Goal: Task Accomplishment & Management: Use online tool/utility

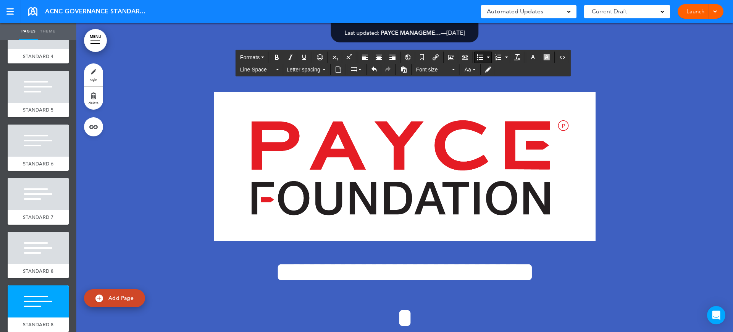
scroll to position [14593, 0]
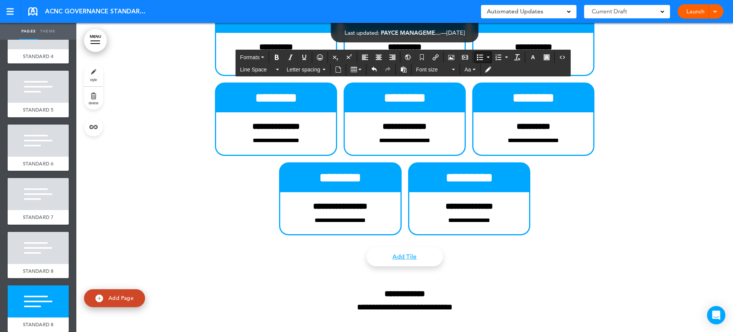
drag, startPoint x: 549, startPoint y: 186, endPoint x: 498, endPoint y: 144, distance: 66.7
click at [449, 68] on span "Font size" at bounding box center [433, 70] width 34 height 8
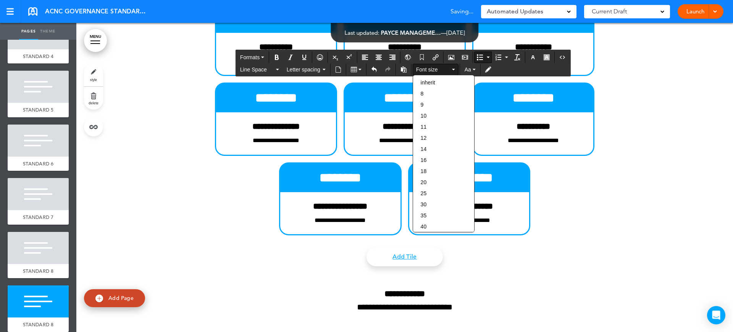
click at [446, 148] on div "14" at bounding box center [443, 149] width 61 height 11
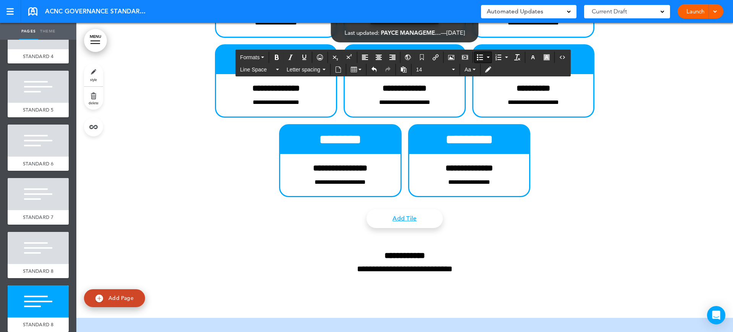
scroll to position [14688, 0]
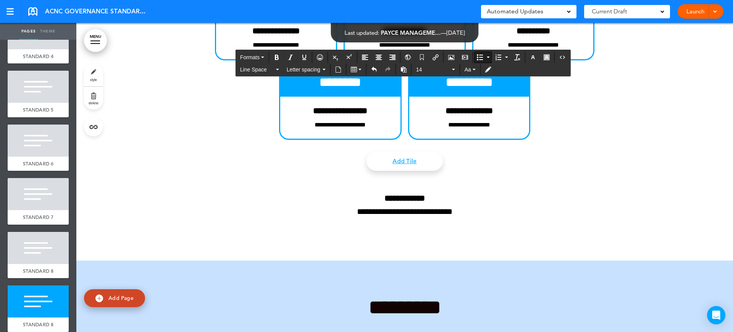
click at [480, 57] on icon "Bullet list" at bounding box center [480, 57] width 6 height 6
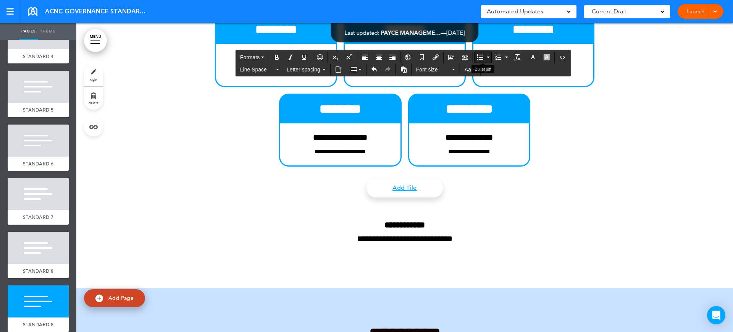
click at [481, 57] on icon "Bullet list" at bounding box center [480, 57] width 6 height 6
drag, startPoint x: 443, startPoint y: 201, endPoint x: 404, endPoint y: 205, distance: 39.2
click at [428, 74] on button "Font size" at bounding box center [435, 69] width 45 height 11
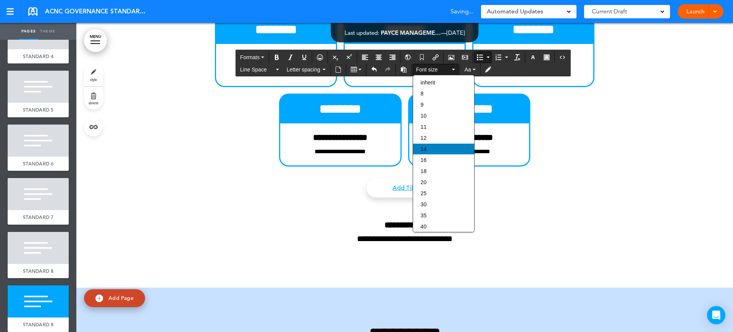
click at [431, 150] on div "14" at bounding box center [443, 149] width 61 height 11
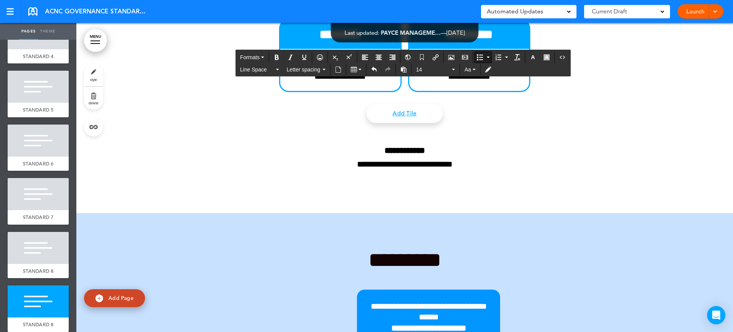
scroll to position [14784, 0]
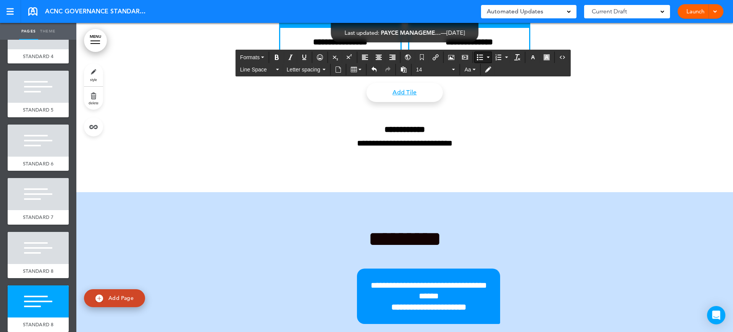
click at [480, 58] on icon "Bullet list" at bounding box center [480, 57] width 6 height 6
drag, startPoint x: 537, startPoint y: 150, endPoint x: 509, endPoint y: 108, distance: 50.4
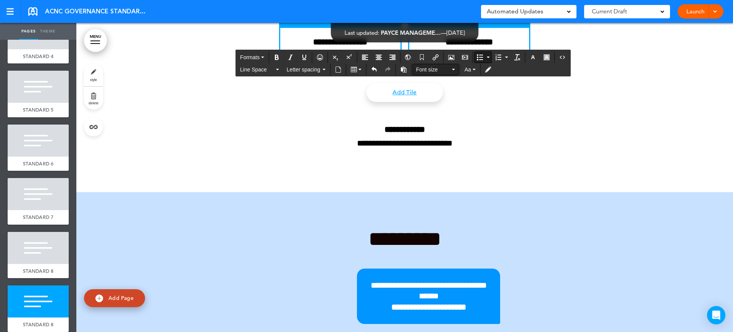
click at [442, 69] on span "Font size" at bounding box center [433, 70] width 34 height 8
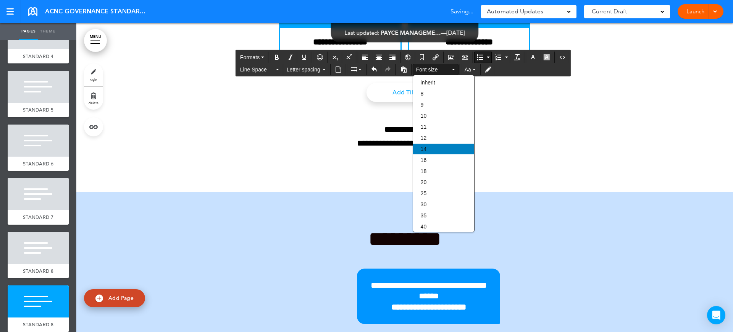
click at [428, 145] on div "14" at bounding box center [443, 149] width 61 height 11
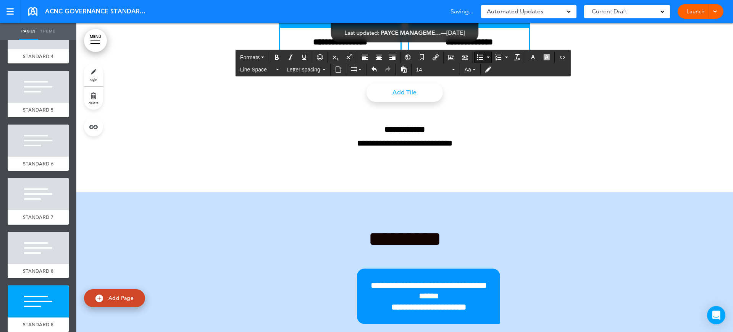
click at [478, 55] on icon "Bullet list" at bounding box center [480, 57] width 6 height 6
drag, startPoint x: 435, startPoint y: 181, endPoint x: 401, endPoint y: 179, distance: 33.3
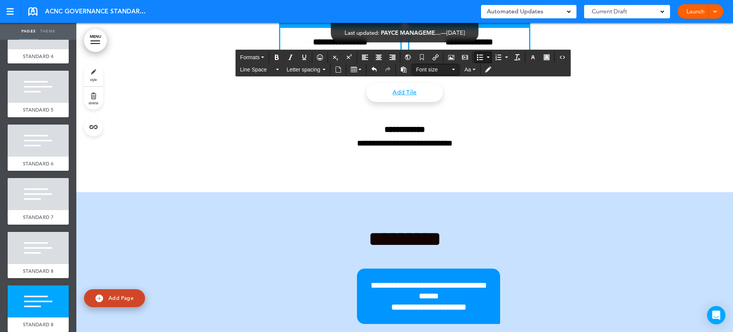
click at [435, 74] on button "Font size" at bounding box center [435, 69] width 45 height 11
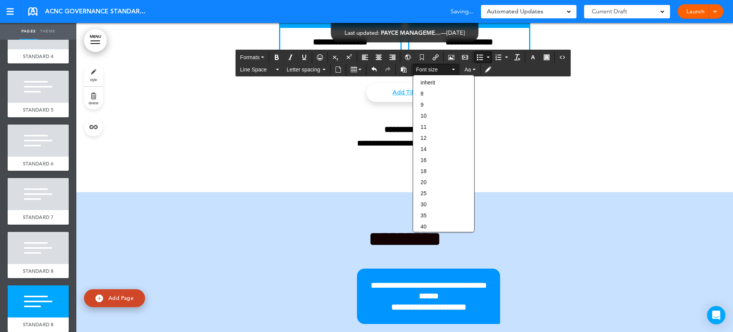
click at [437, 145] on div "14" at bounding box center [443, 149] width 61 height 11
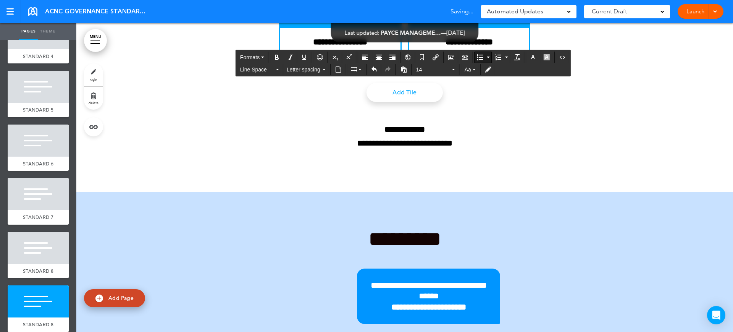
click at [480, 57] on icon "Bullet list" at bounding box center [480, 57] width 6 height 6
click at [475, 56] on div "Bullet list" at bounding box center [483, 57] width 18 height 11
click at [482, 59] on icon "Bullet list" at bounding box center [480, 57] width 6 height 6
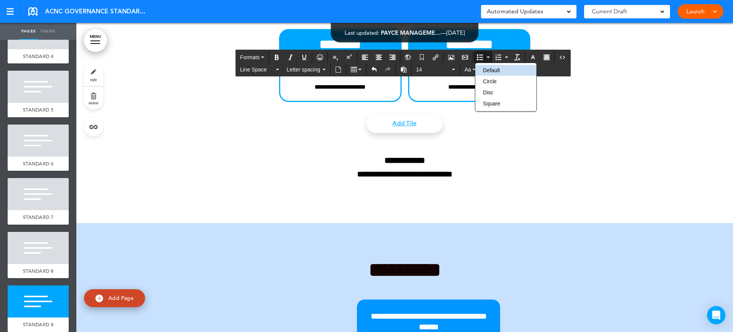
scroll to position [14736, 0]
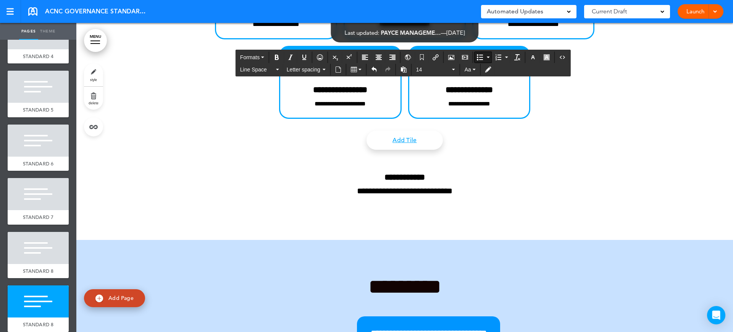
drag, startPoint x: 554, startPoint y: 173, endPoint x: 511, endPoint y: 157, distance: 47.0
drag, startPoint x: 562, startPoint y: 194, endPoint x: 499, endPoint y: 147, distance: 79.0
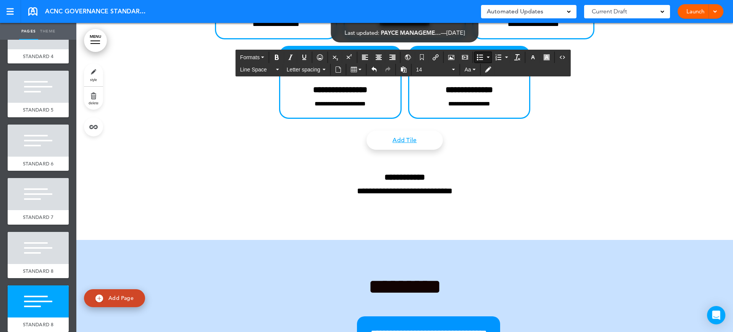
copy span "**********"
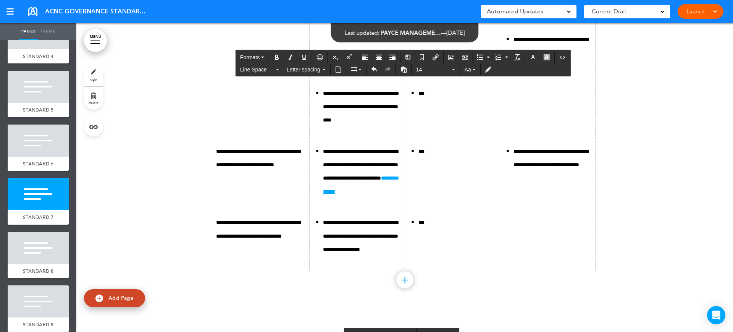
scroll to position [13209, 0]
